Goal: Task Accomplishment & Management: Manage account settings

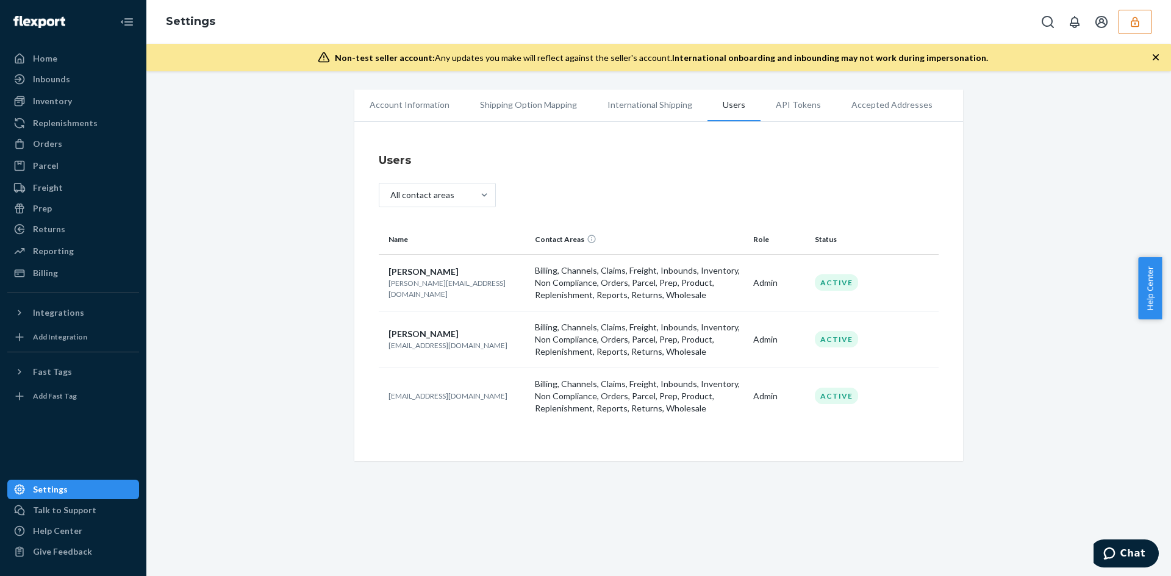
click at [1127, 22] on button "button" at bounding box center [1134, 22] width 33 height 24
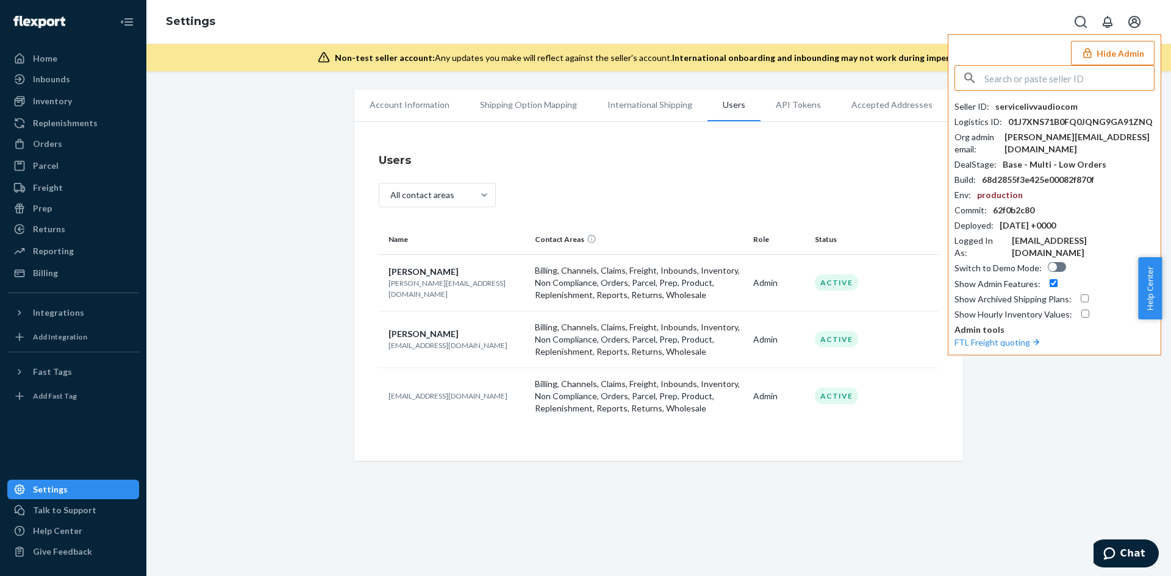
click at [1050, 89] on input "text" at bounding box center [1068, 78] width 169 height 24
type input "lauren@4mavericks.com"
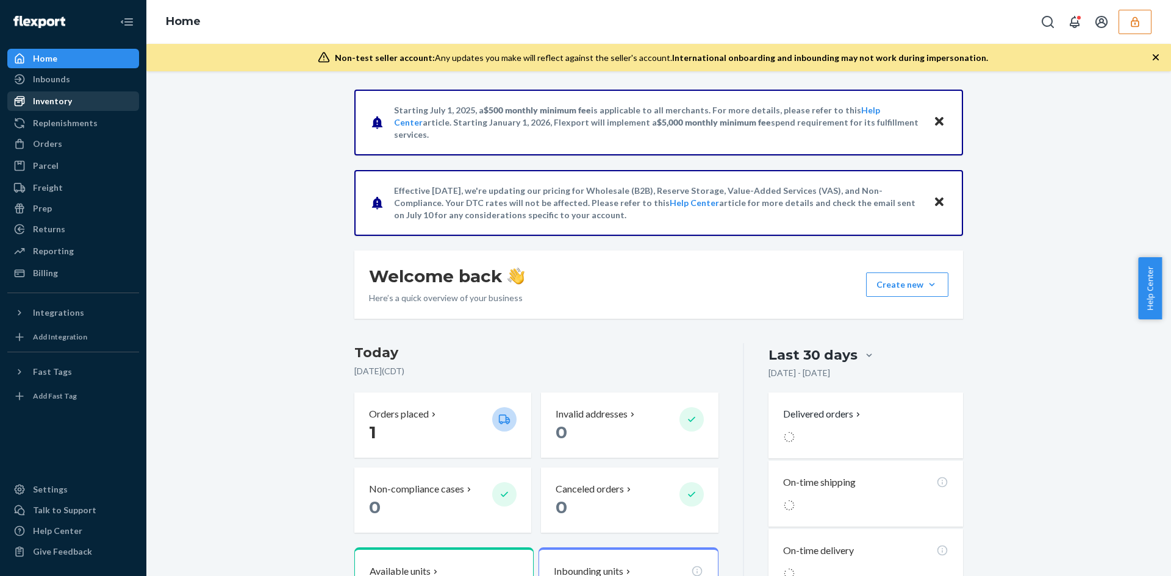
click at [41, 101] on div "Inventory" at bounding box center [52, 101] width 39 height 12
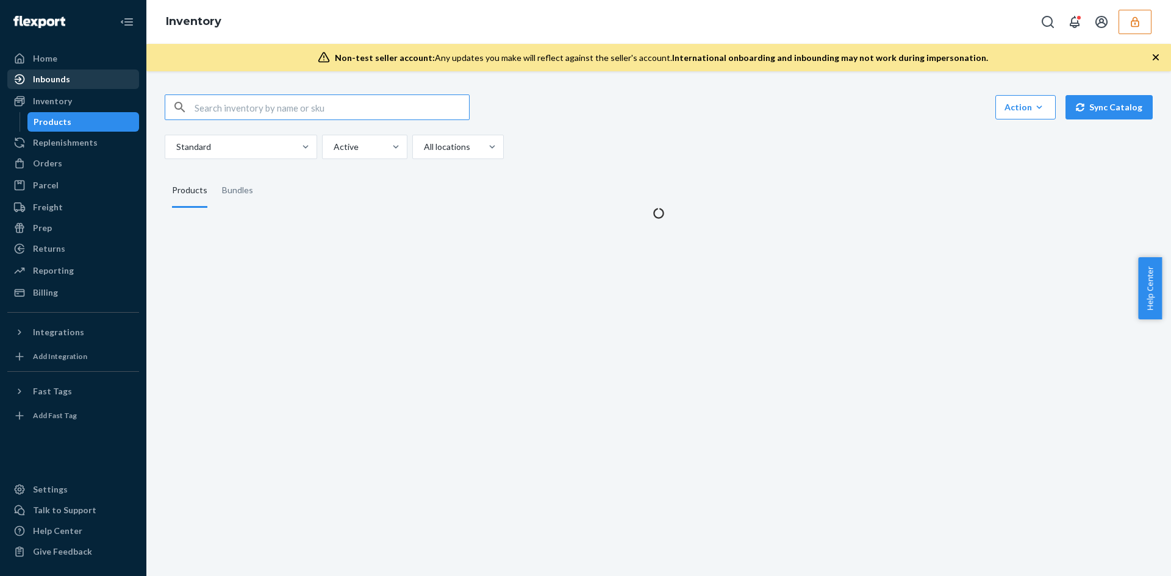
click at [55, 80] on div "Inbounds" at bounding box center [51, 79] width 37 height 12
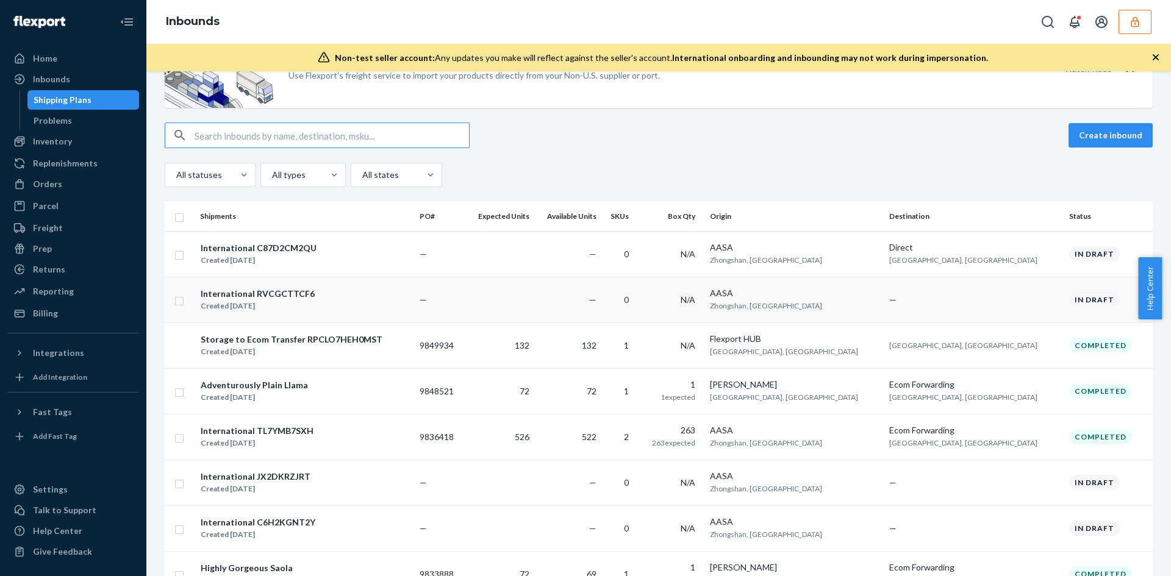
scroll to position [60, 0]
click at [601, 438] on td "522" at bounding box center [567, 437] width 67 height 46
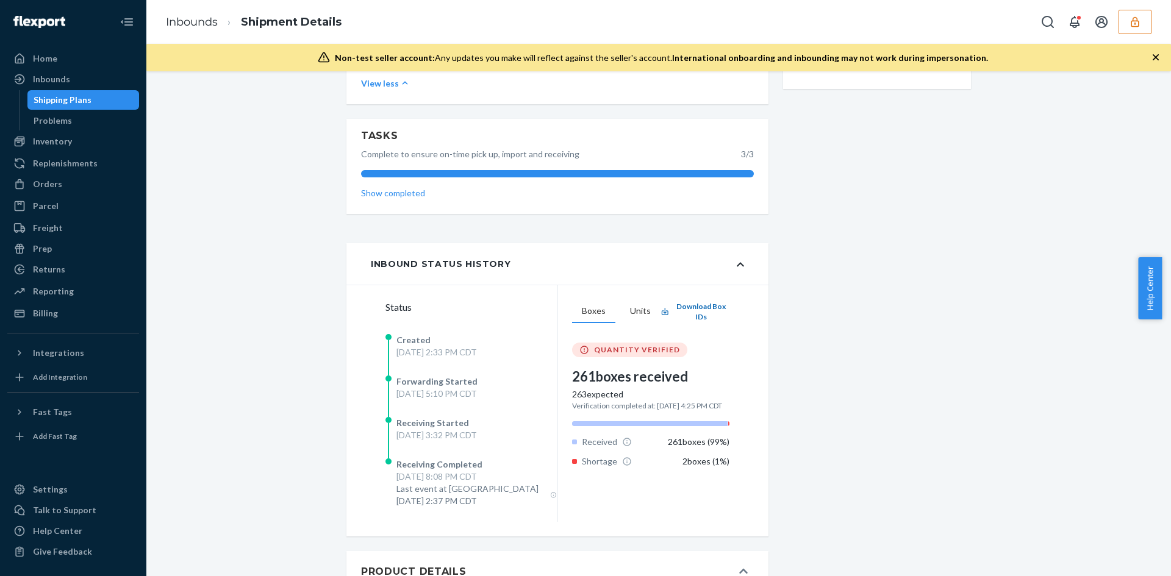
scroll to position [403, 0]
click at [636, 312] on button "Units" at bounding box center [640, 312] width 40 height 23
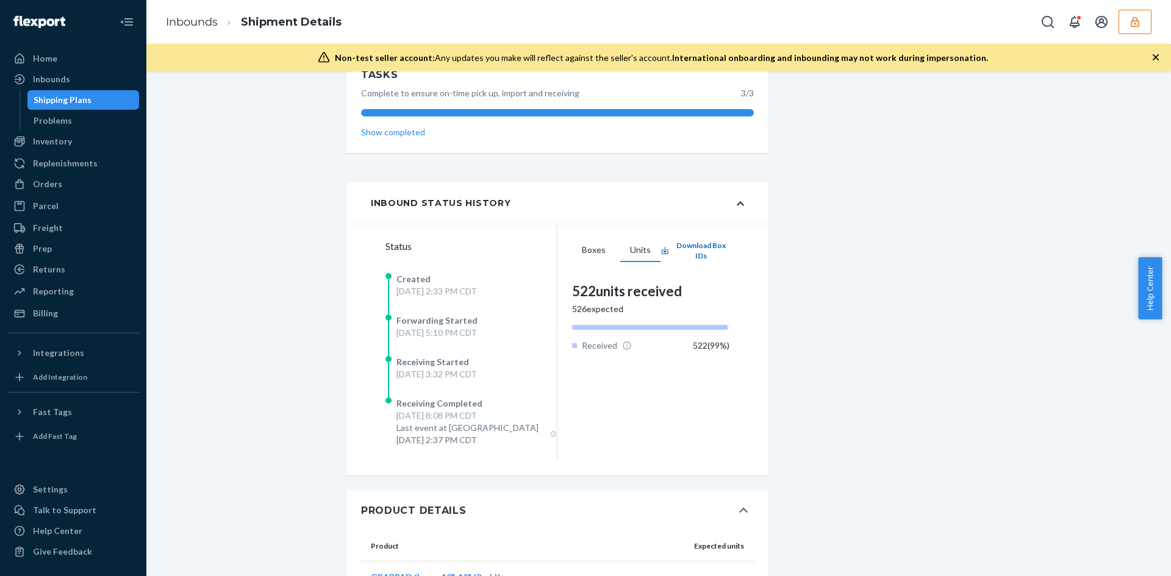
scroll to position [464, 0]
click at [588, 254] on button "Boxes" at bounding box center [593, 251] width 43 height 23
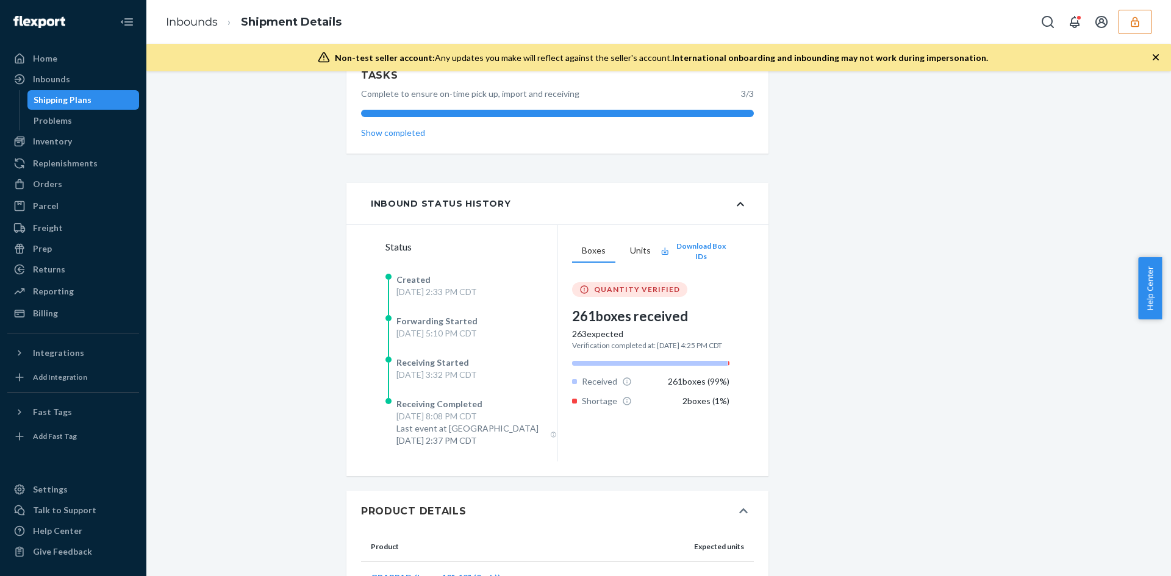
click at [1128, 24] on icon "button" at bounding box center [1134, 22] width 12 height 12
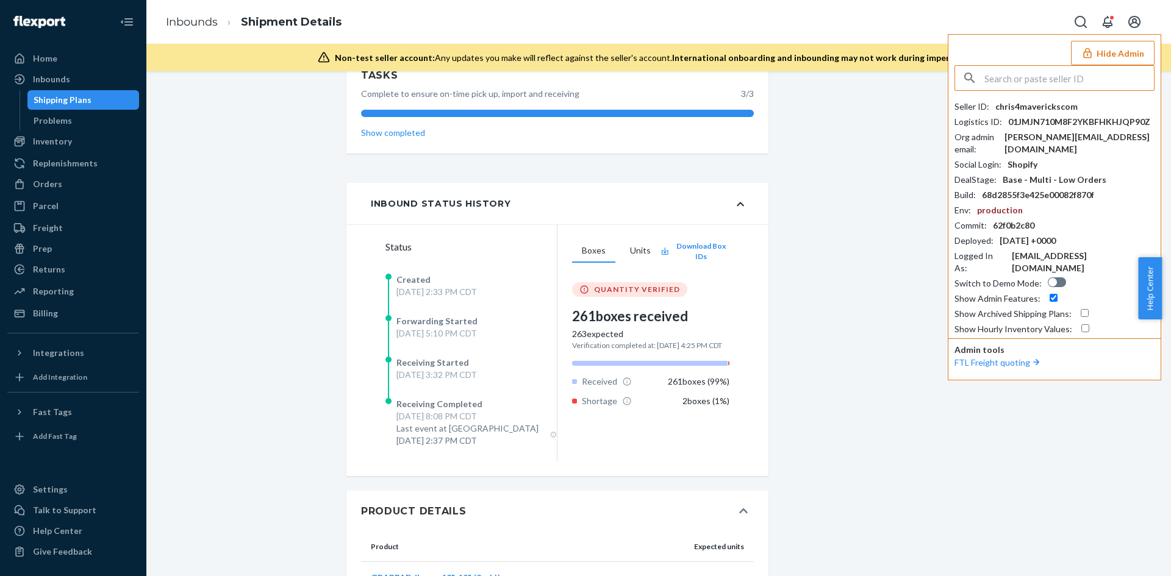
click at [1084, 74] on input "text" at bounding box center [1068, 78] width 169 height 24
type input "[EMAIL_ADDRESS][DOMAIN_NAME]"
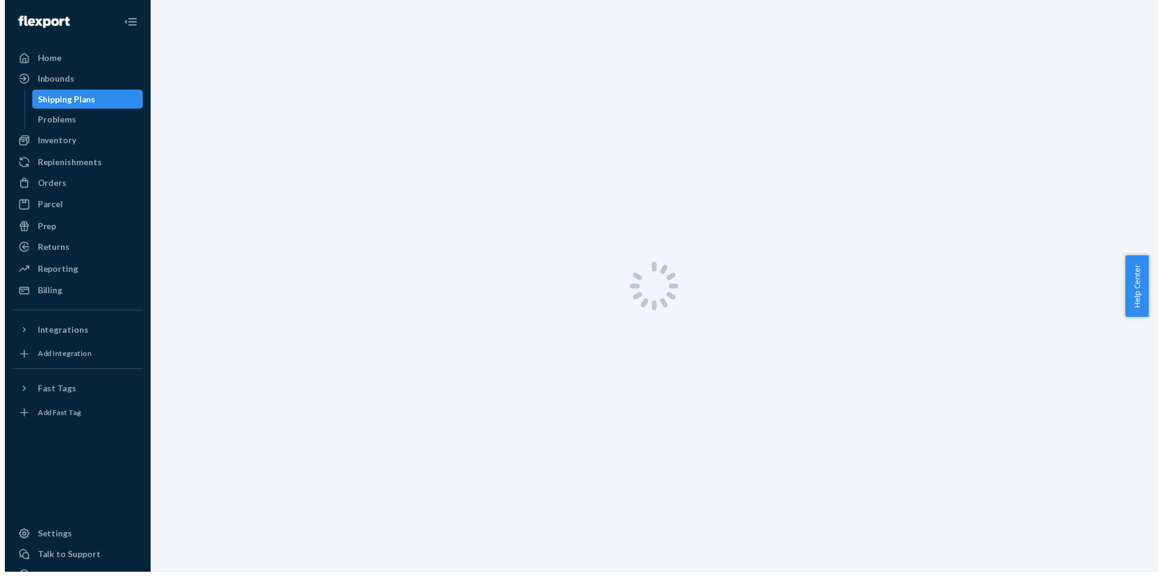
scroll to position [0, 0]
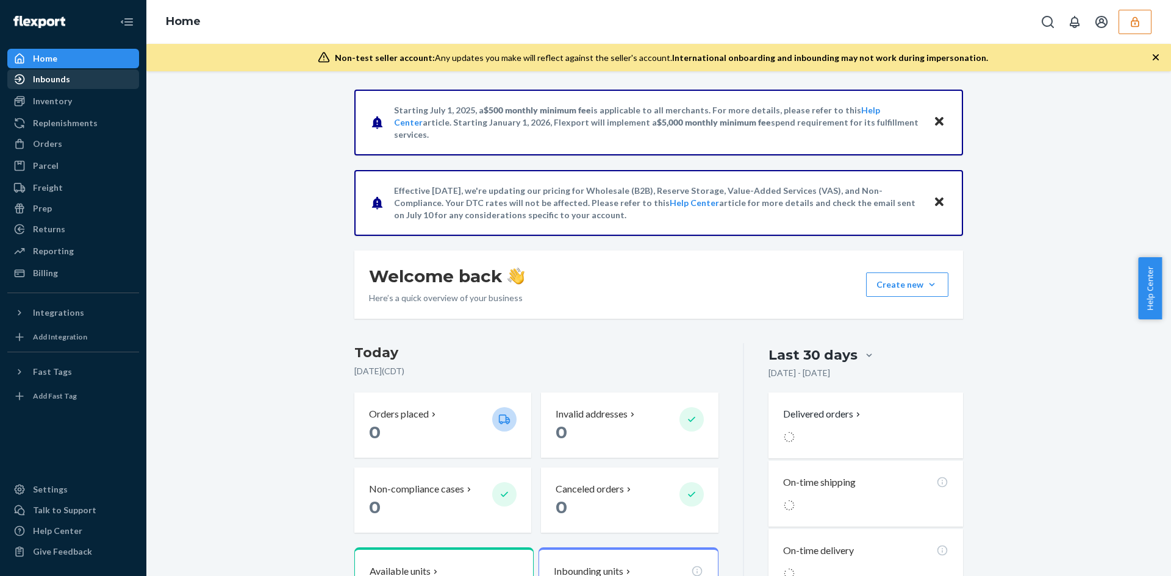
click at [59, 79] on div "Inbounds" at bounding box center [51, 79] width 37 height 12
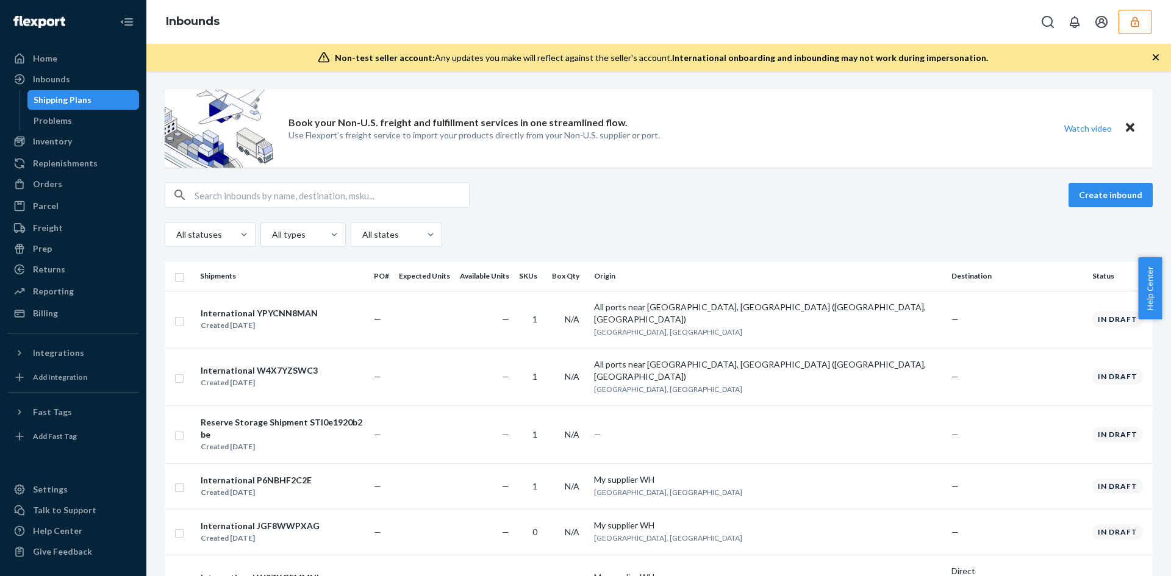
click at [1128, 26] on button "button" at bounding box center [1134, 22] width 33 height 24
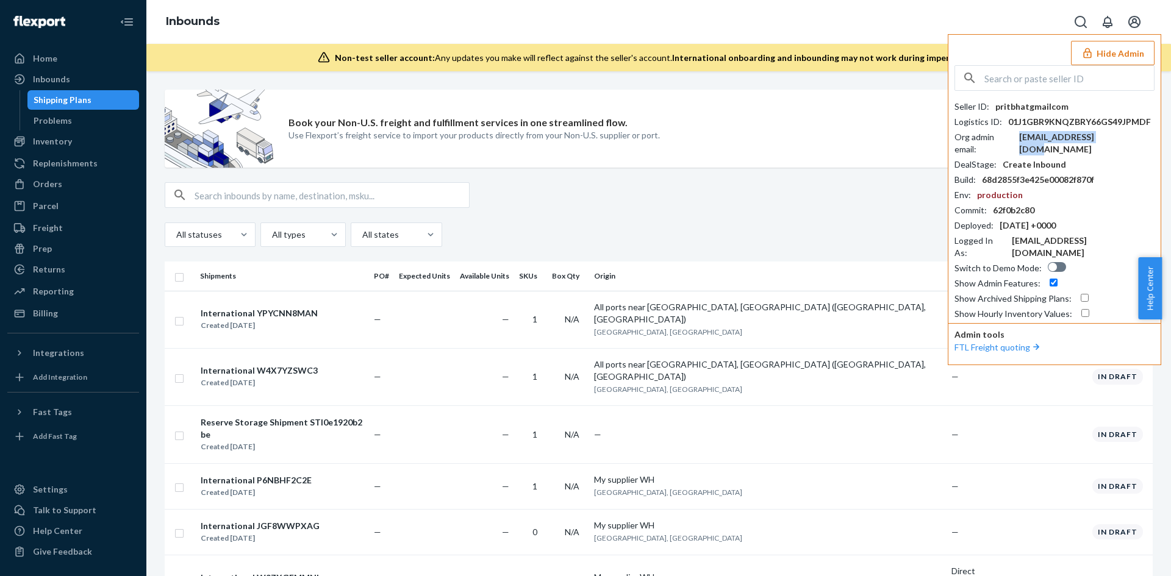
click at [1041, 137] on div "[EMAIL_ADDRESS][DOMAIN_NAME]" at bounding box center [1086, 143] width 135 height 24
click at [1093, 60] on button "Hide Admin" at bounding box center [1113, 53] width 84 height 24
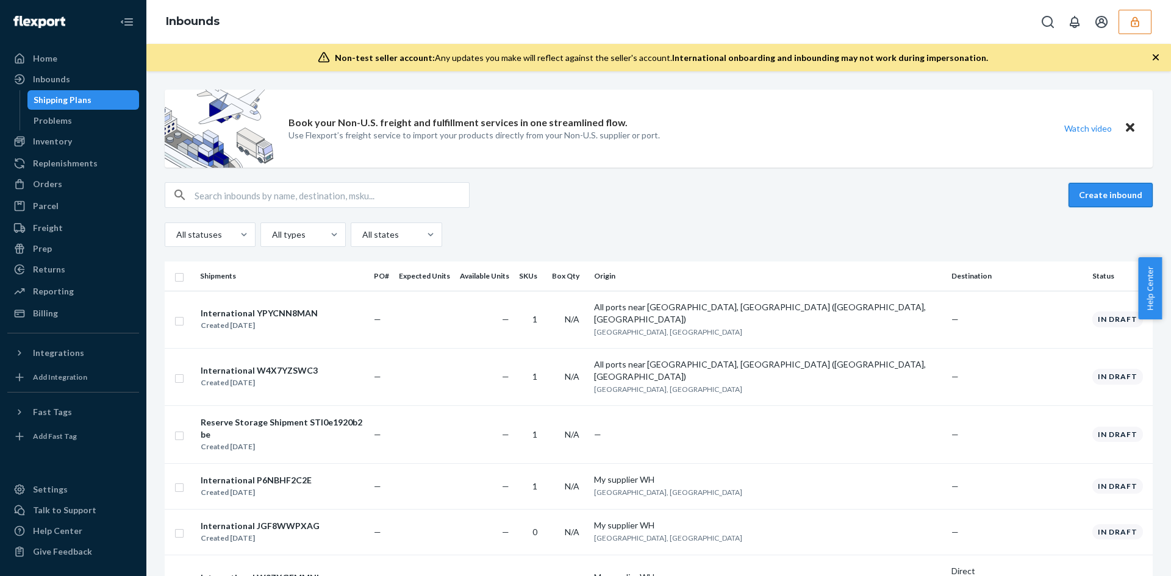
click at [1080, 195] on button "Create inbound" at bounding box center [1110, 195] width 84 height 24
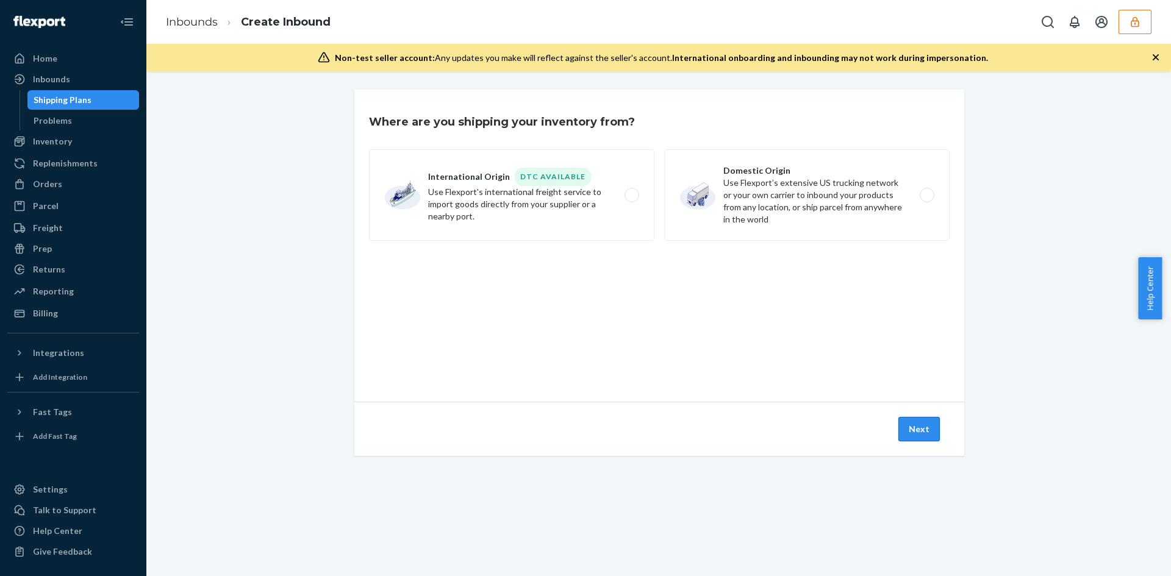
click at [910, 432] on button "Next" at bounding box center [918, 429] width 41 height 24
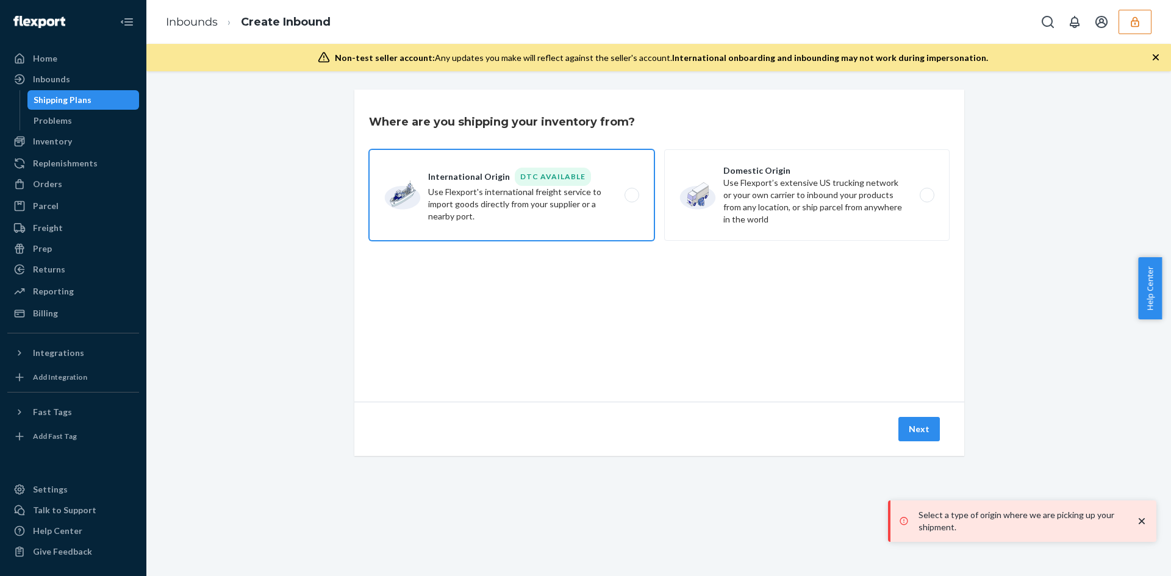
click at [601, 187] on label "International Origin DTC Available Use Flexport's international freight service…" at bounding box center [511, 194] width 285 height 91
click at [631, 191] on input "International Origin DTC Available Use Flexport's international freight service…" at bounding box center [635, 195] width 8 height 8
radio input "true"
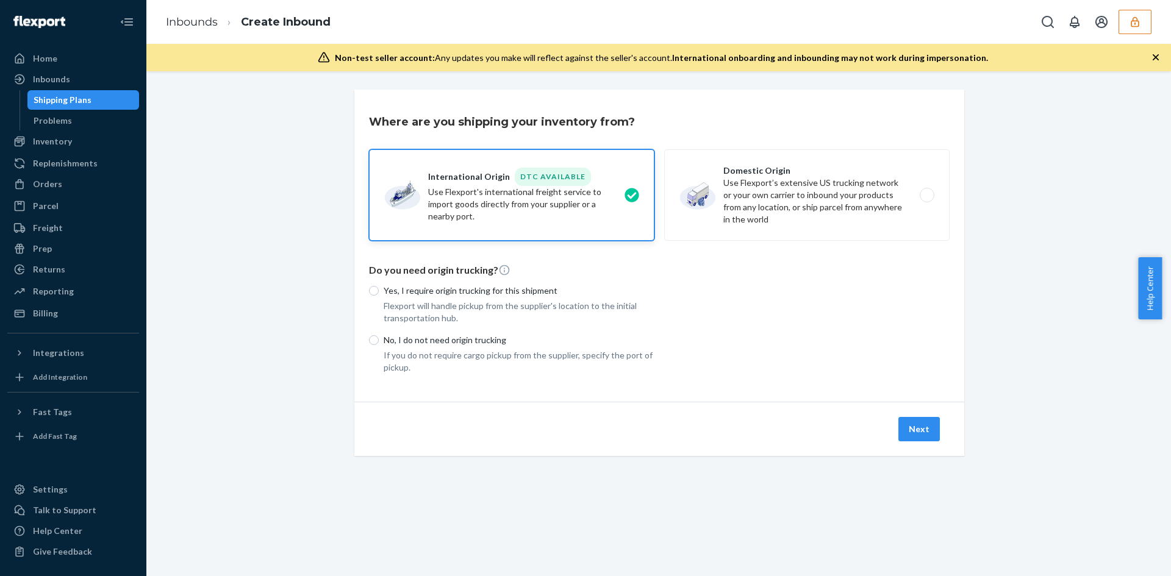
click at [1128, 24] on icon "button" at bounding box center [1134, 22] width 12 height 12
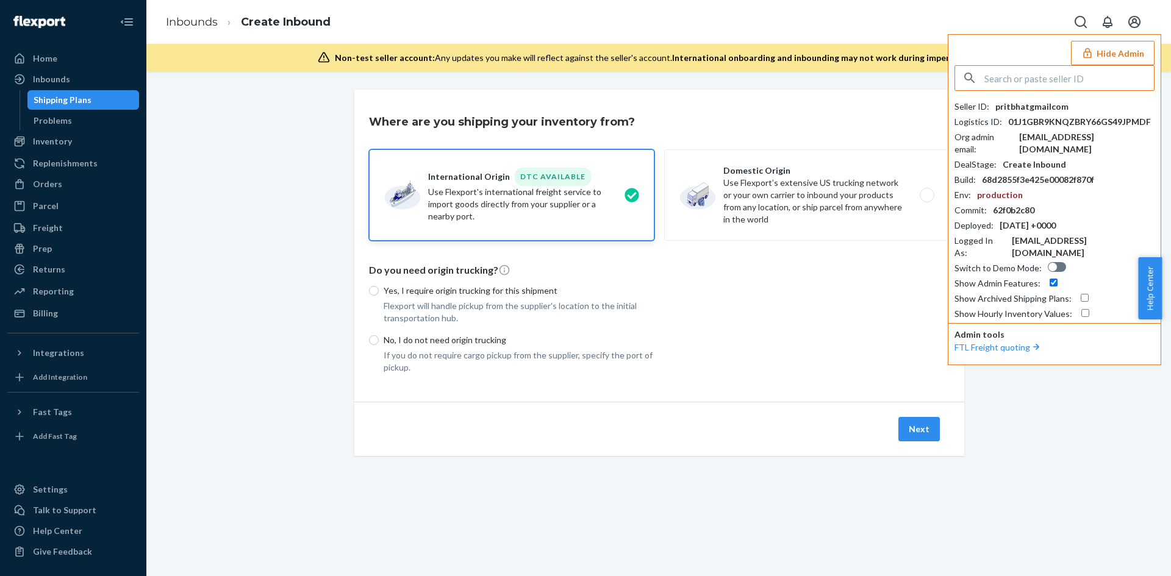
click at [1050, 74] on input "text" at bounding box center [1068, 78] width 169 height 24
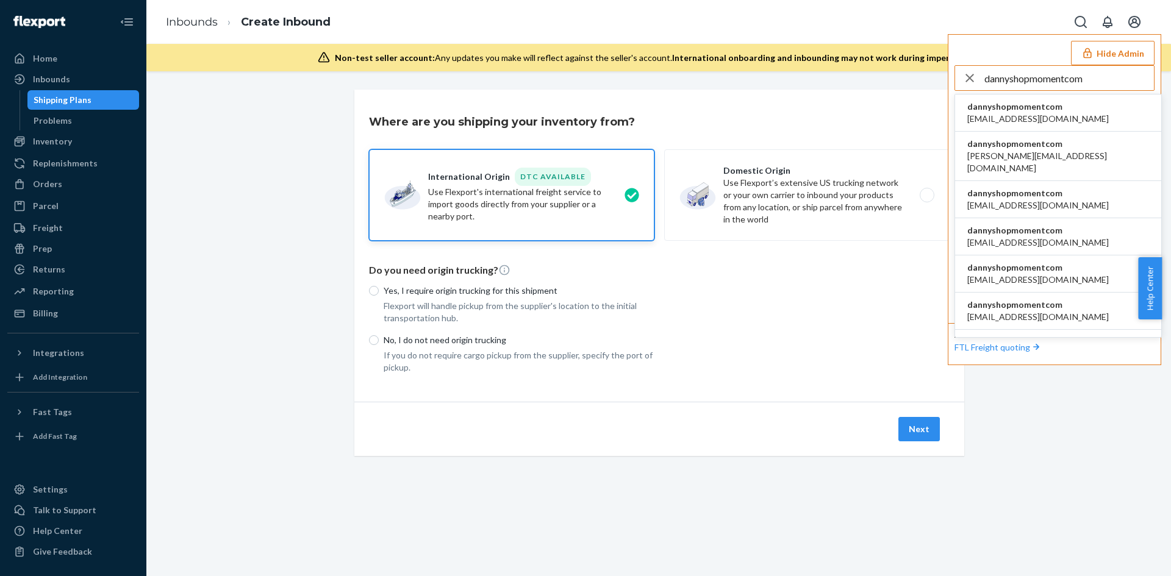
type input "dannyshopmomentcom"
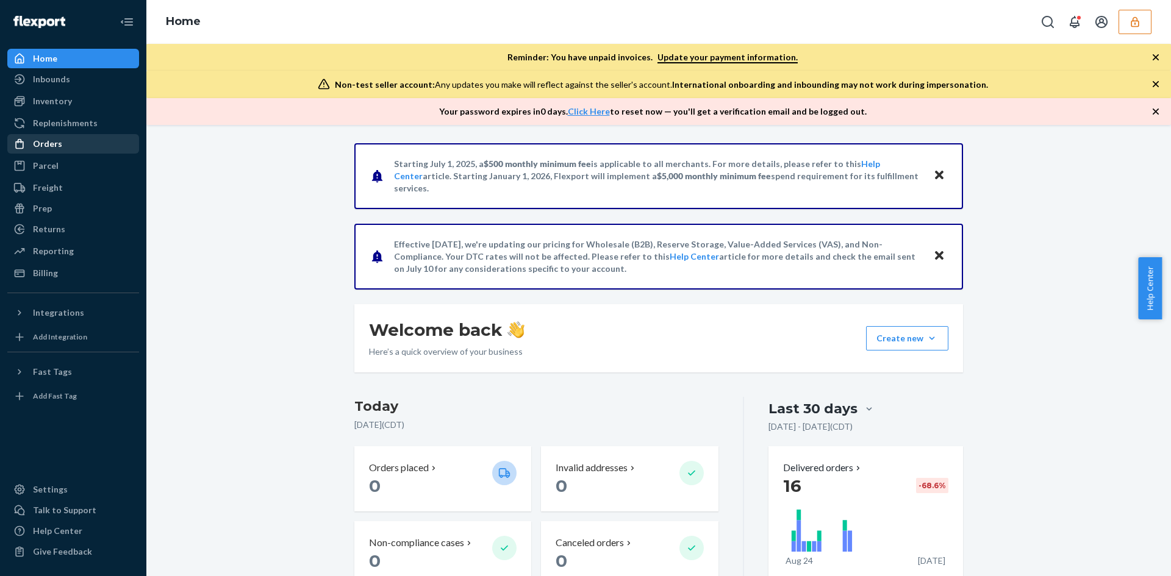
click at [57, 143] on div "Orders" at bounding box center [47, 144] width 29 height 12
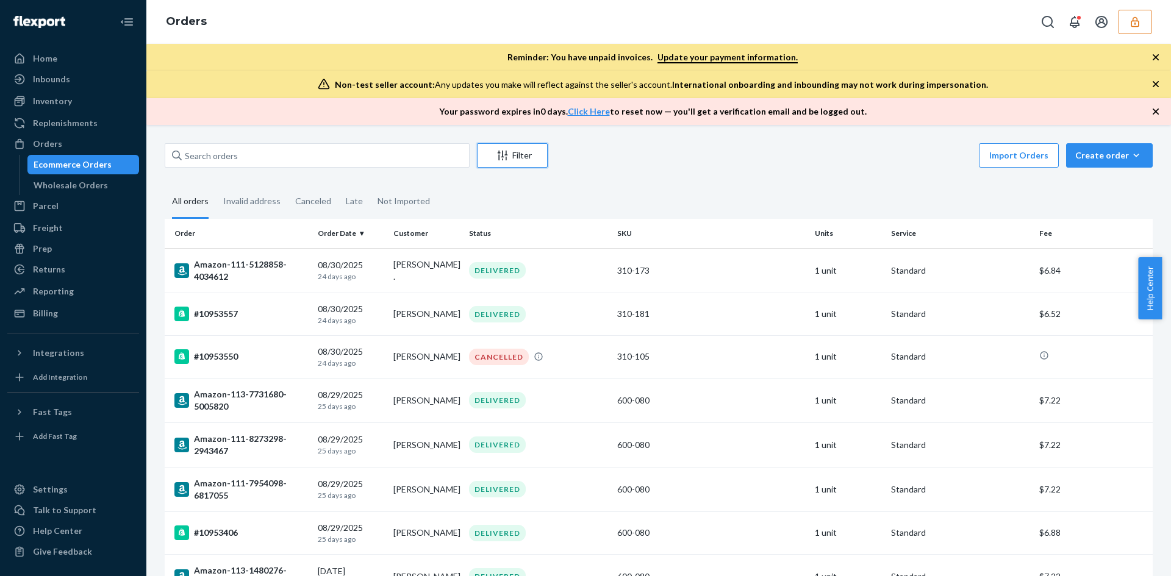
click at [518, 157] on div "Filter" at bounding box center [511, 155] width 69 height 12
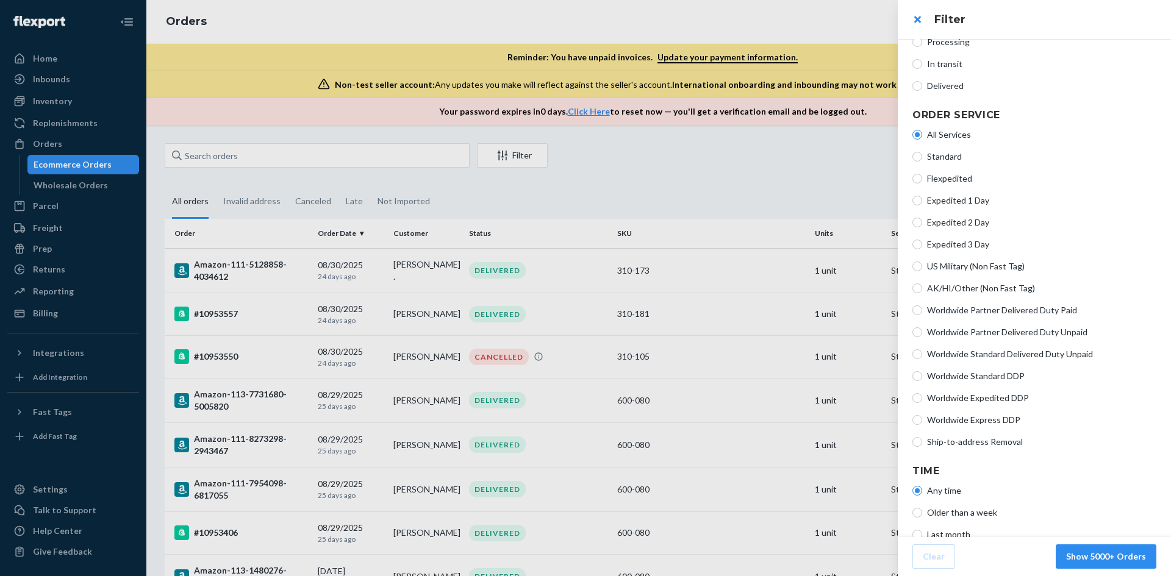
scroll to position [194, 0]
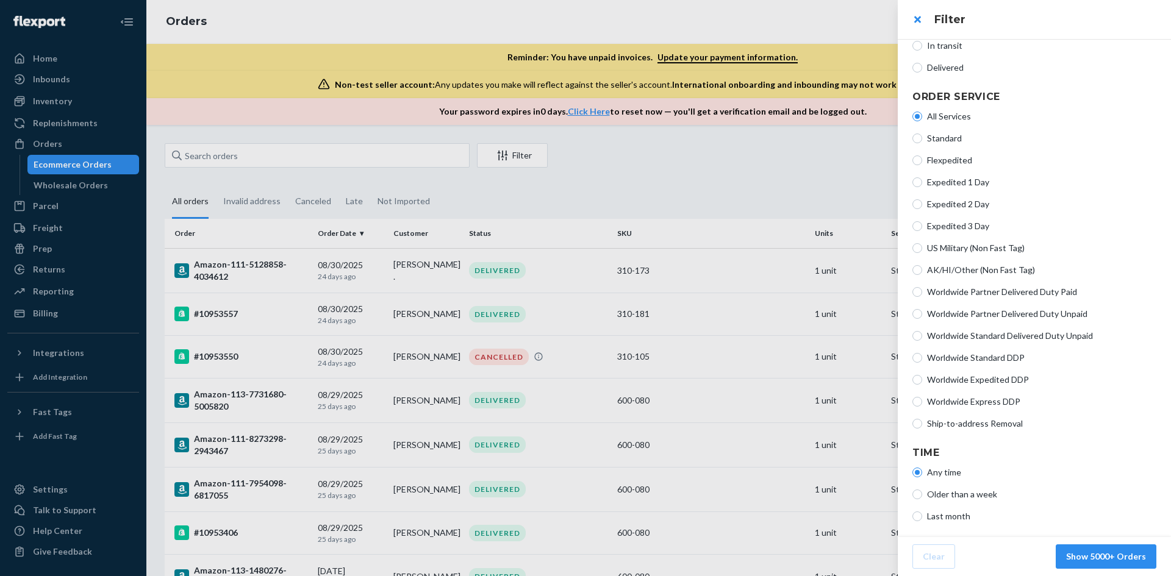
click at [922, 424] on label "Ship-to-address Removal" at bounding box center [1034, 424] width 244 height 12
click at [922, 424] on input "Ship-to-address Removal" at bounding box center [917, 424] width 10 height 10
radio input "true"
radio input "false"
click at [1091, 555] on button "Show 95 Orders" at bounding box center [1113, 556] width 85 height 24
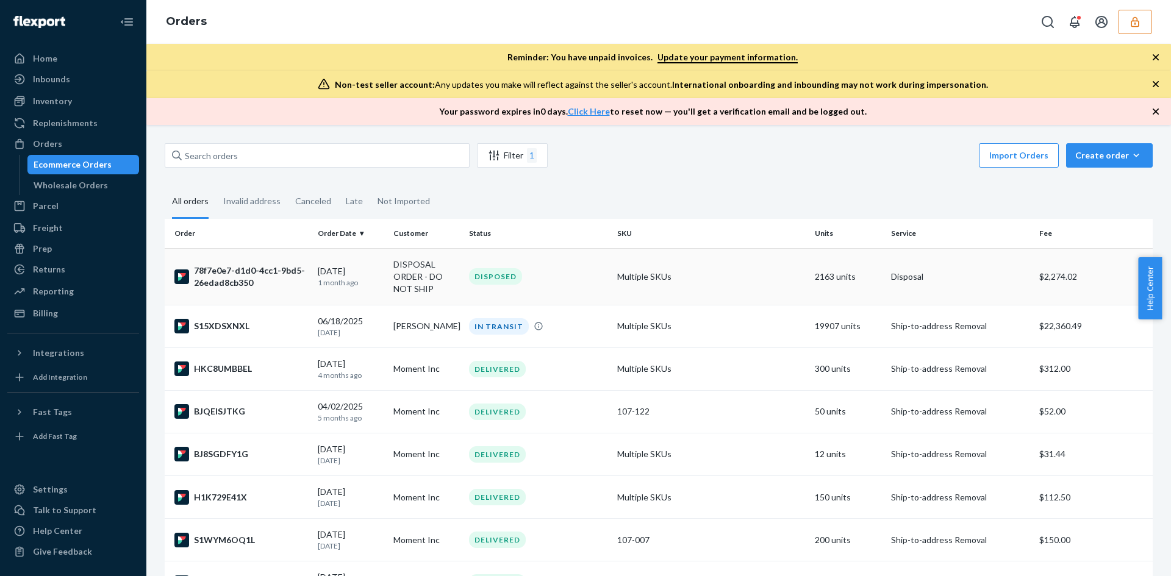
click at [566, 280] on div "DISPOSED" at bounding box center [537, 276] width 143 height 16
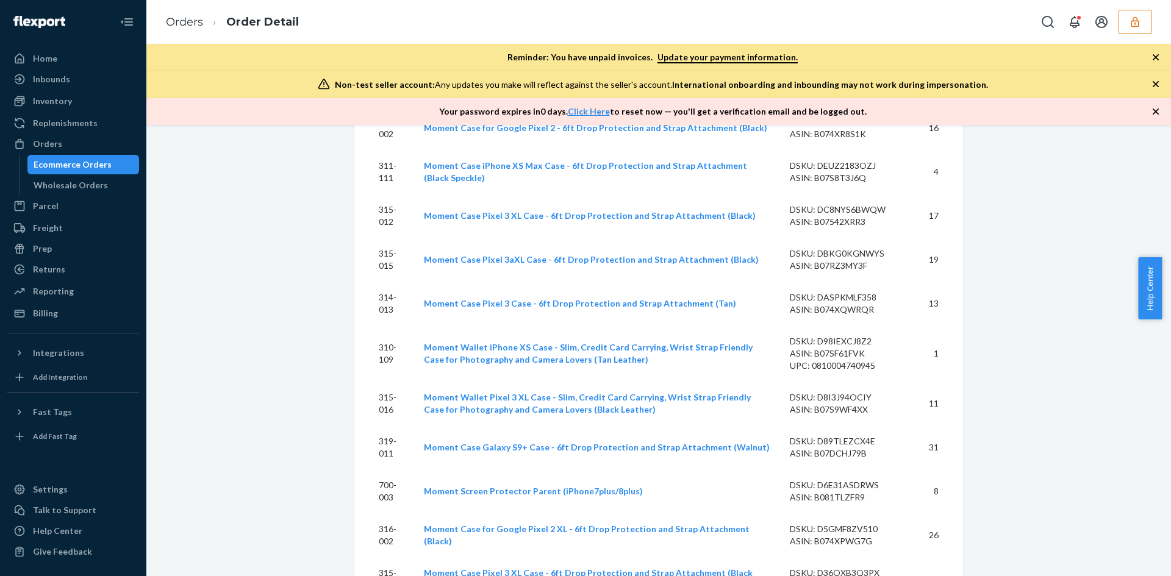
scroll to position [3719, 0]
